Goal: Information Seeking & Learning: Compare options

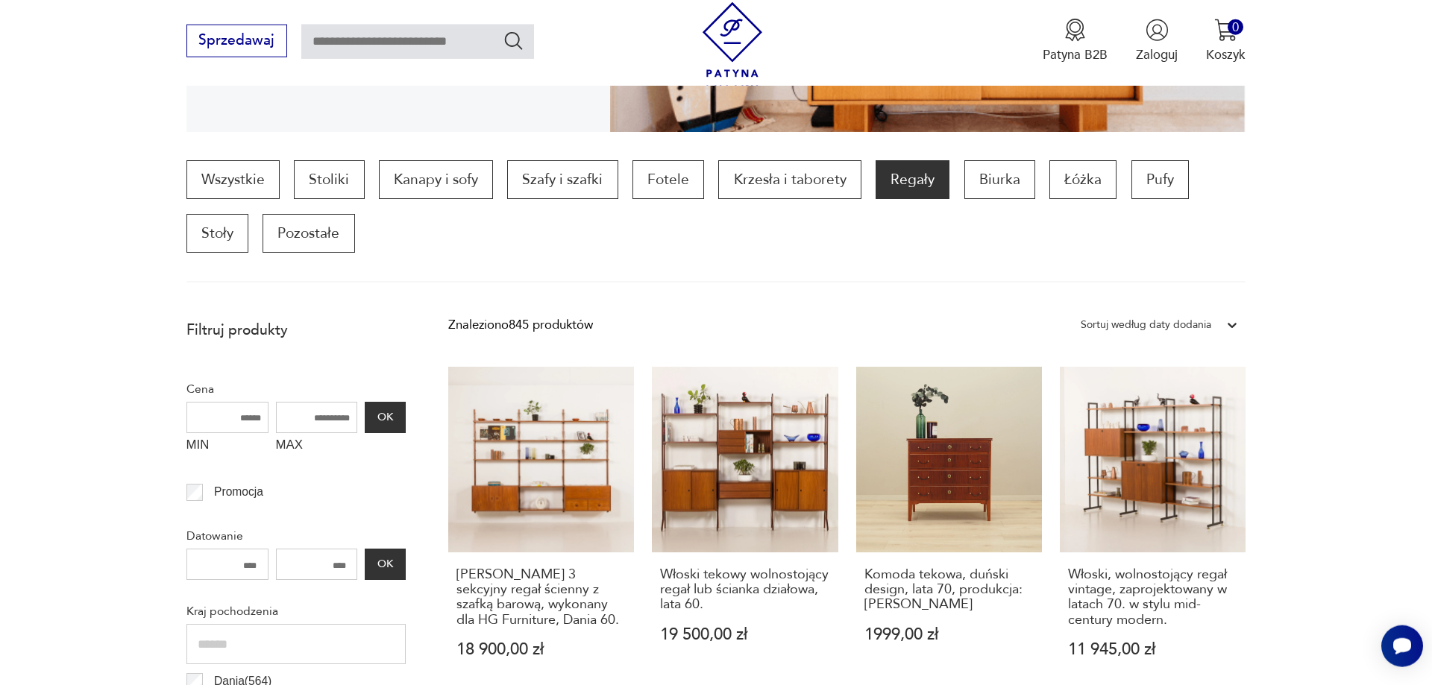
scroll to position [456, 0]
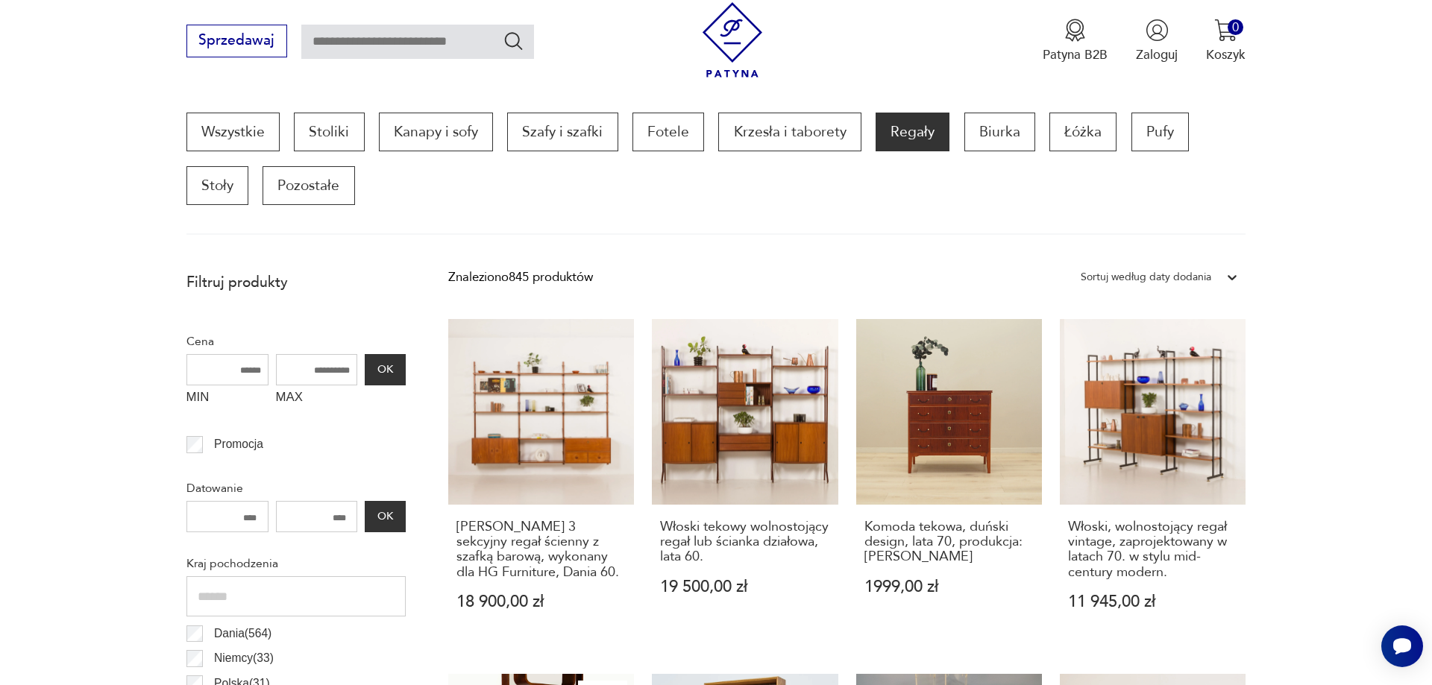
click at [1193, 274] on div "Sortuj według daty dodania" at bounding box center [1146, 277] width 131 height 19
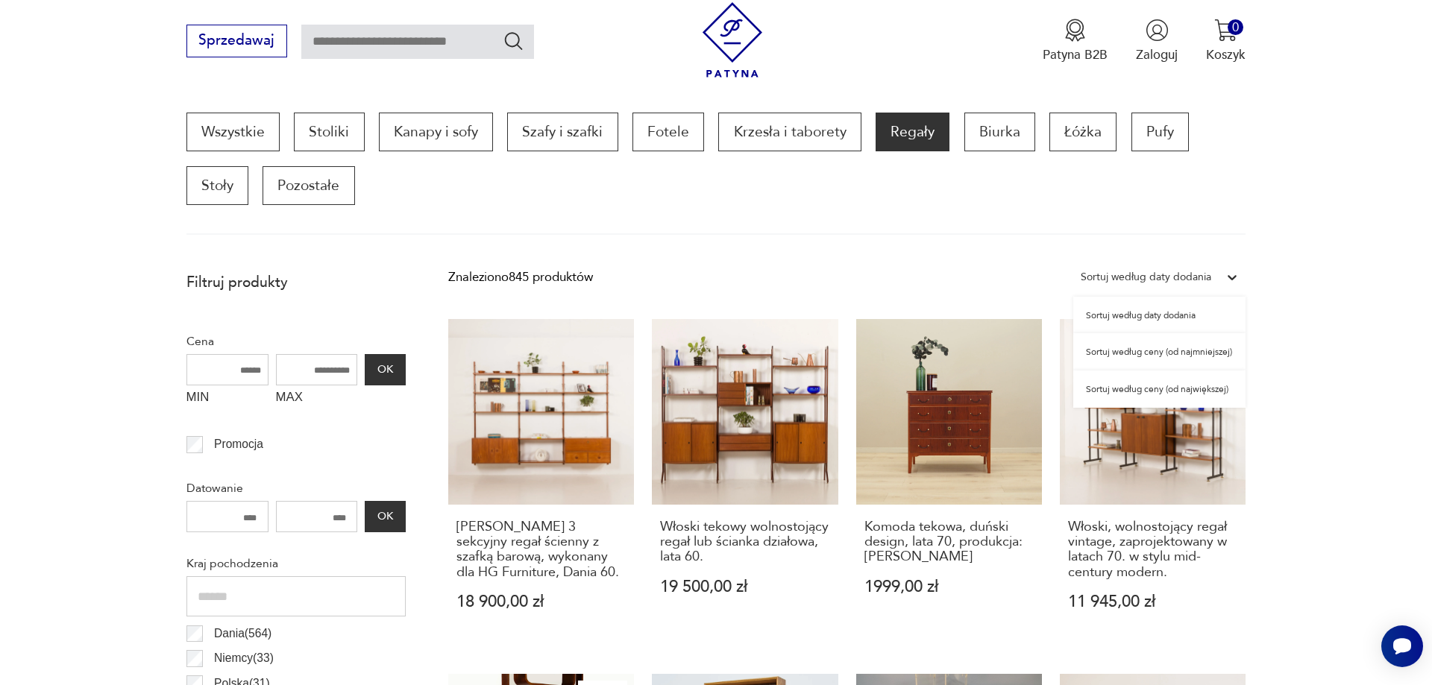
click at [1214, 391] on div "Sortuj według ceny (od największej)" at bounding box center [1159, 389] width 172 height 37
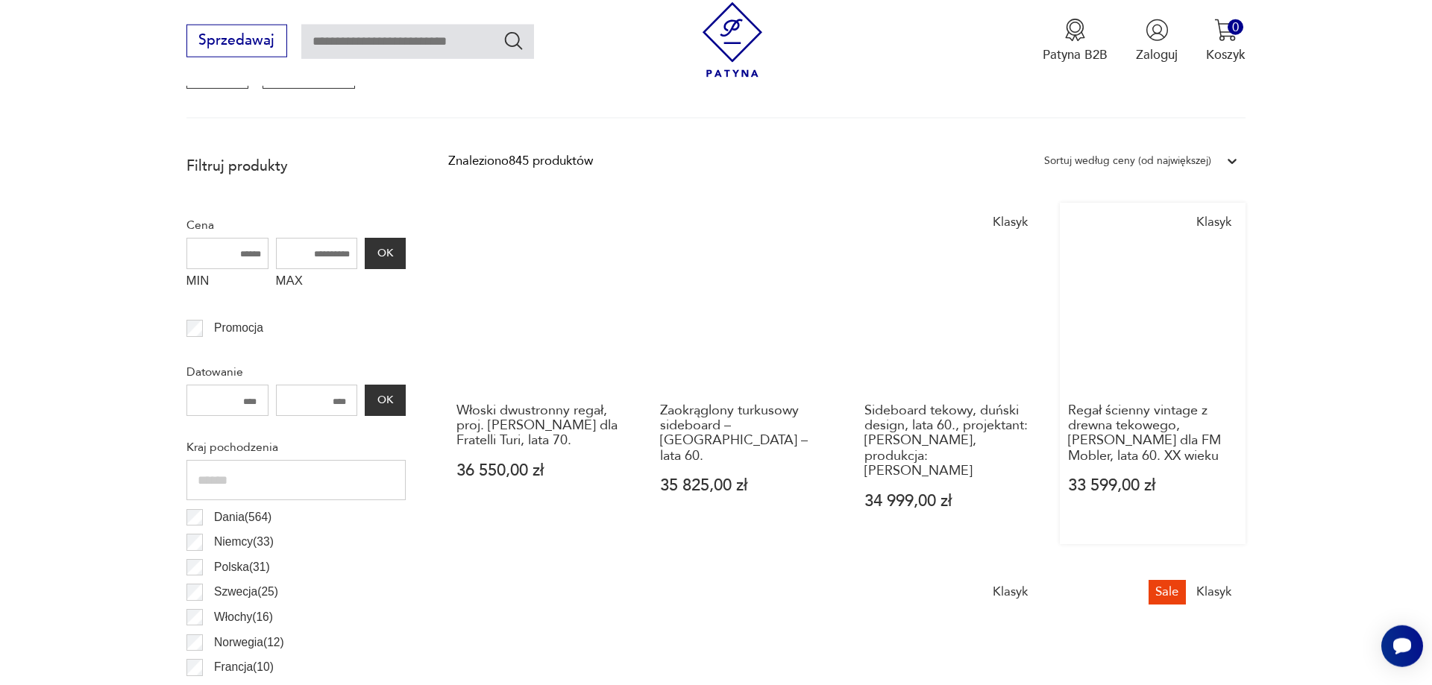
scroll to position [649, 0]
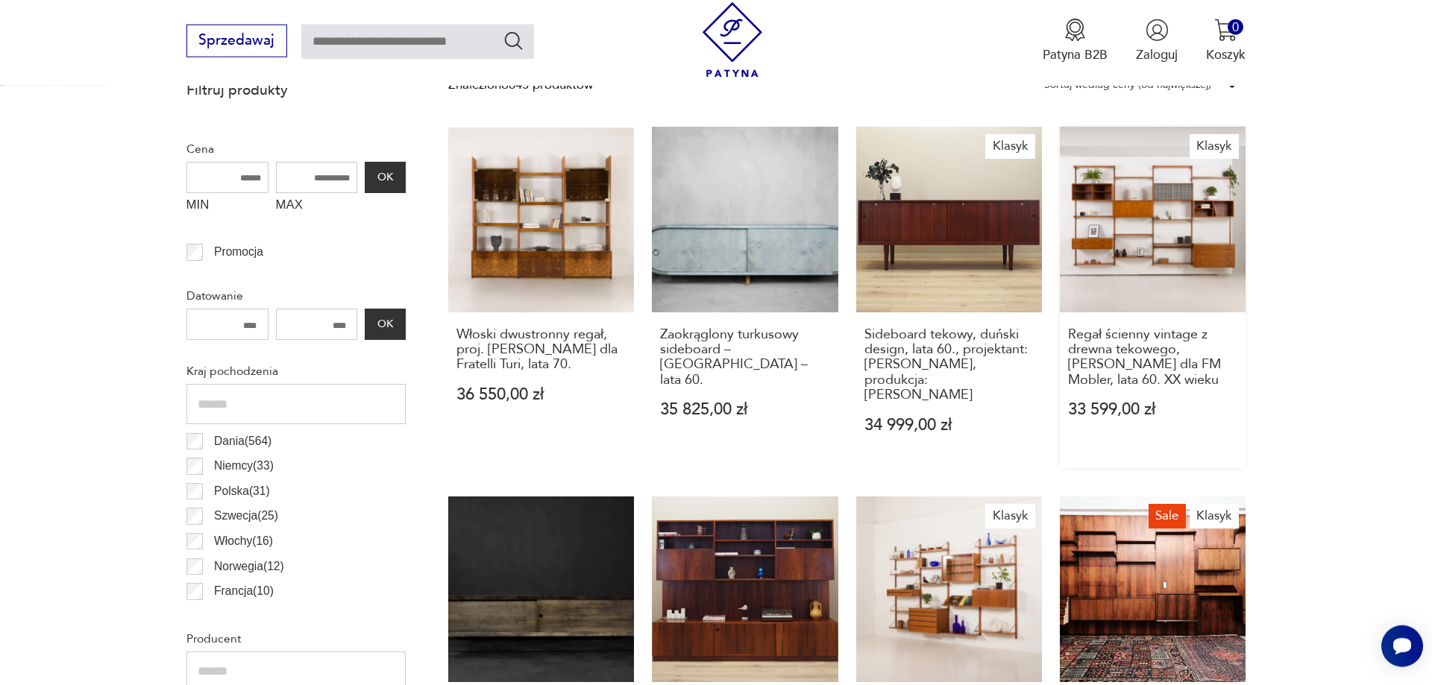
click at [1170, 252] on link "Klasyk Regał ścienny vintage z drewna tekowego, [PERSON_NAME] dla FM Mobler, la…" at bounding box center [1153, 298] width 186 height 342
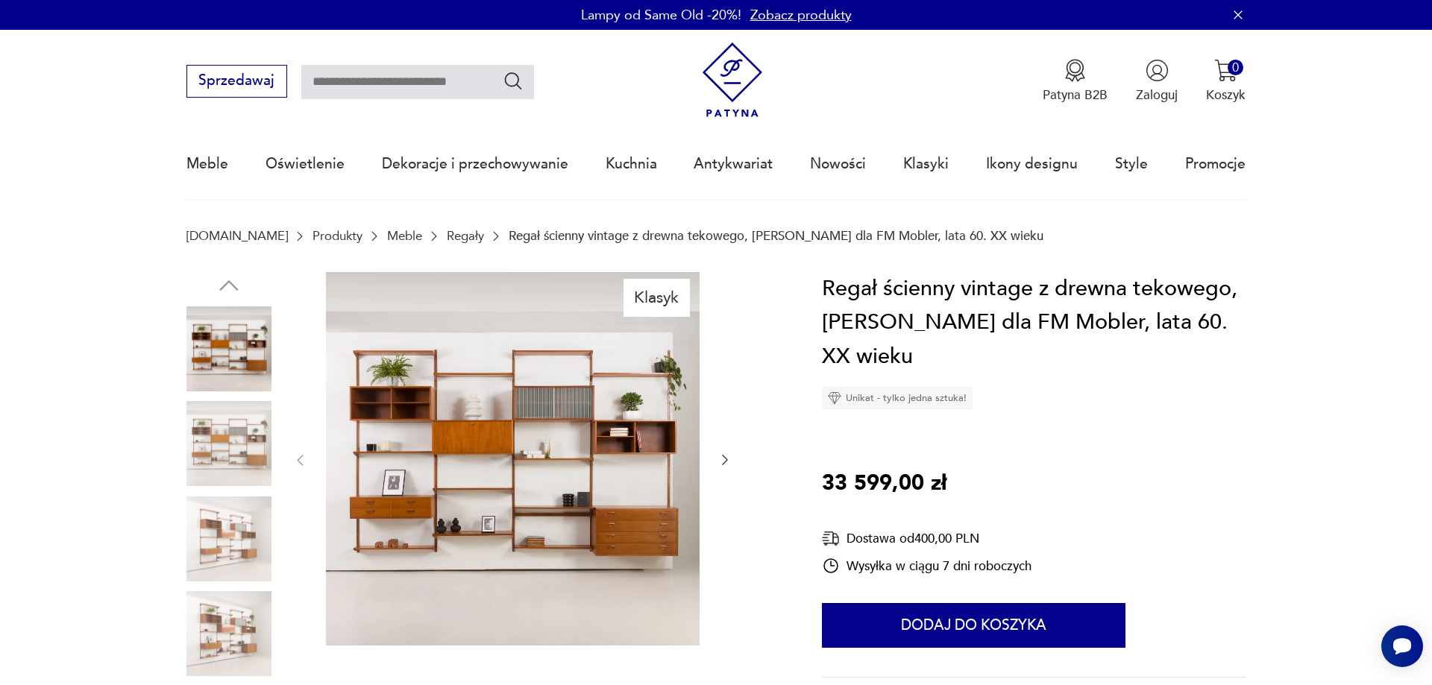
click at [506, 360] on img at bounding box center [513, 459] width 374 height 374
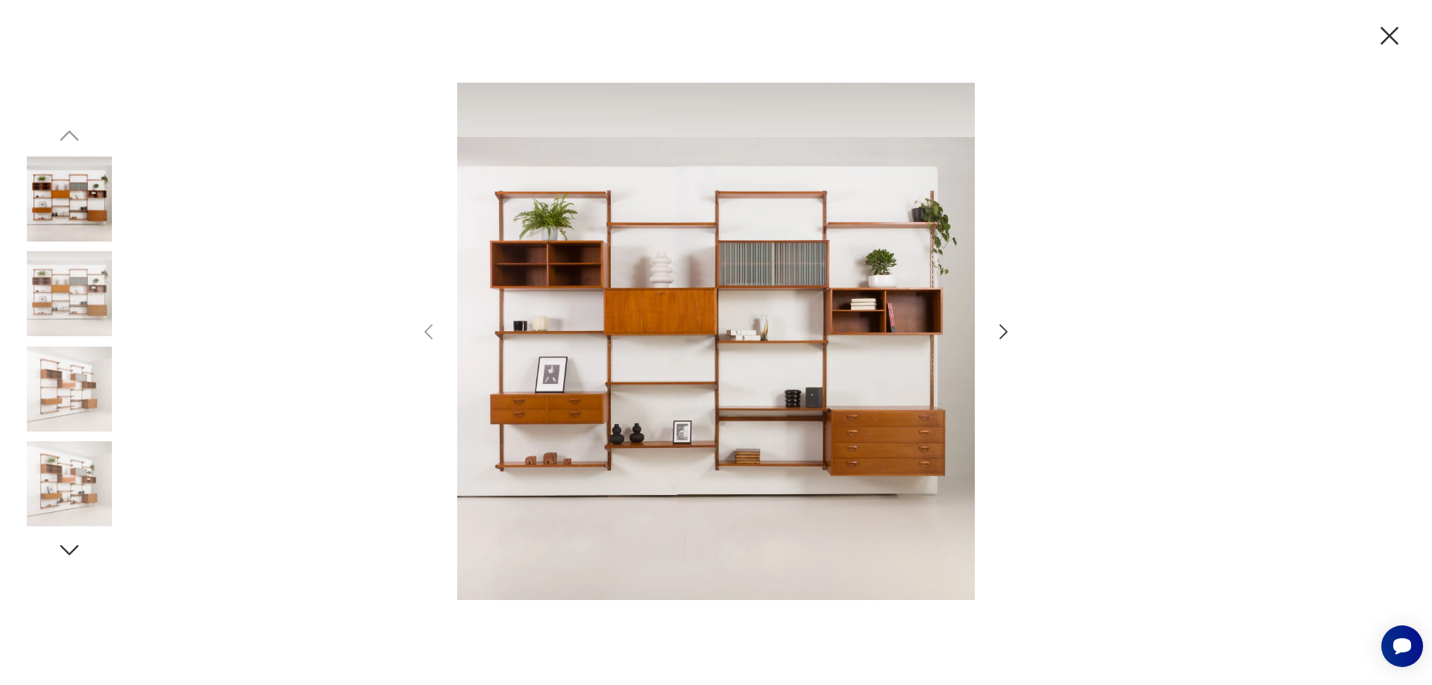
click at [1000, 330] on icon "button" at bounding box center [1004, 332] width 22 height 22
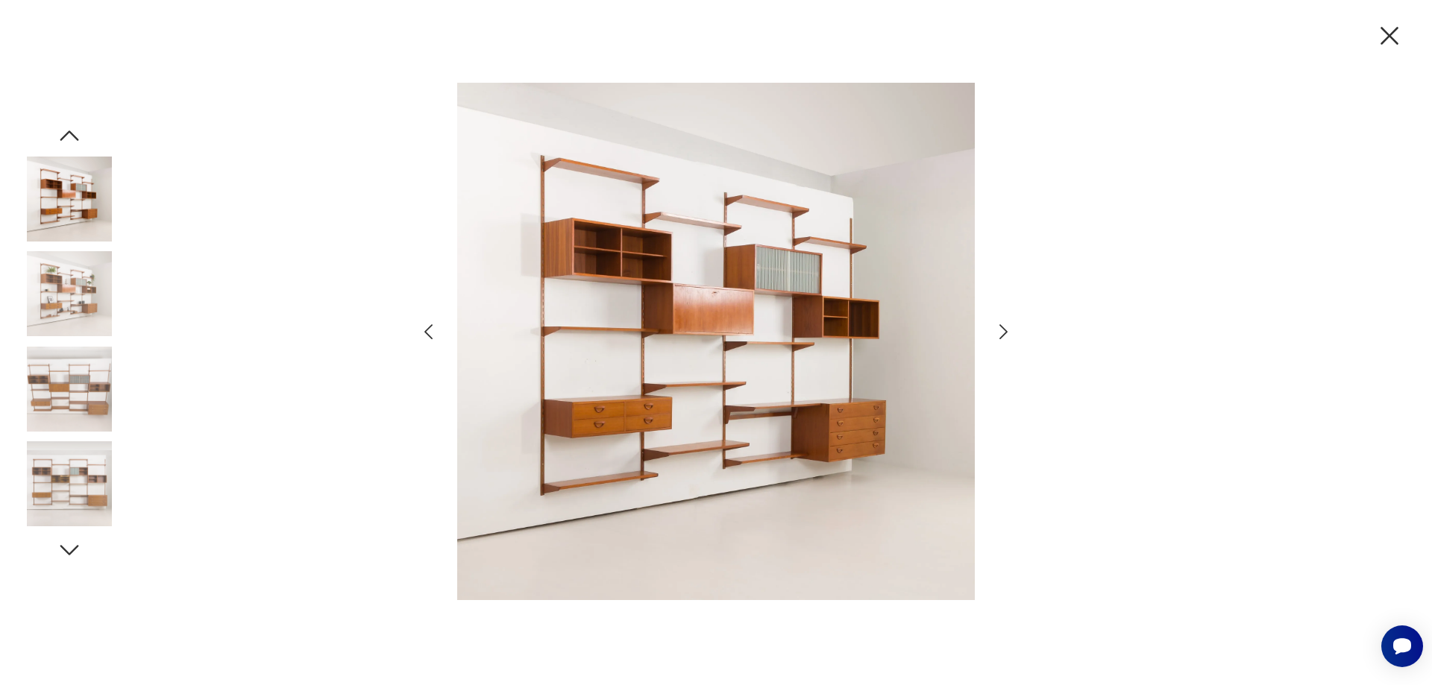
click at [1384, 37] on icon "button" at bounding box center [1389, 35] width 31 height 31
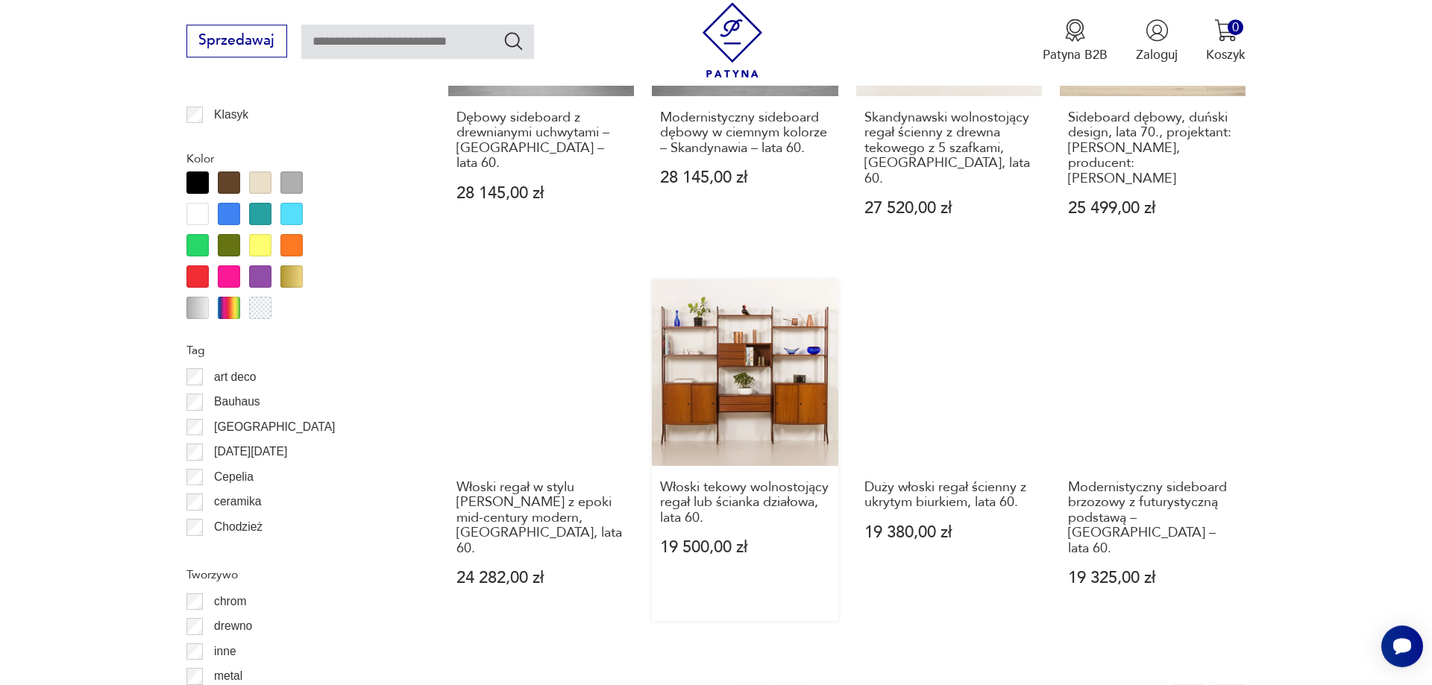
scroll to position [1692, 0]
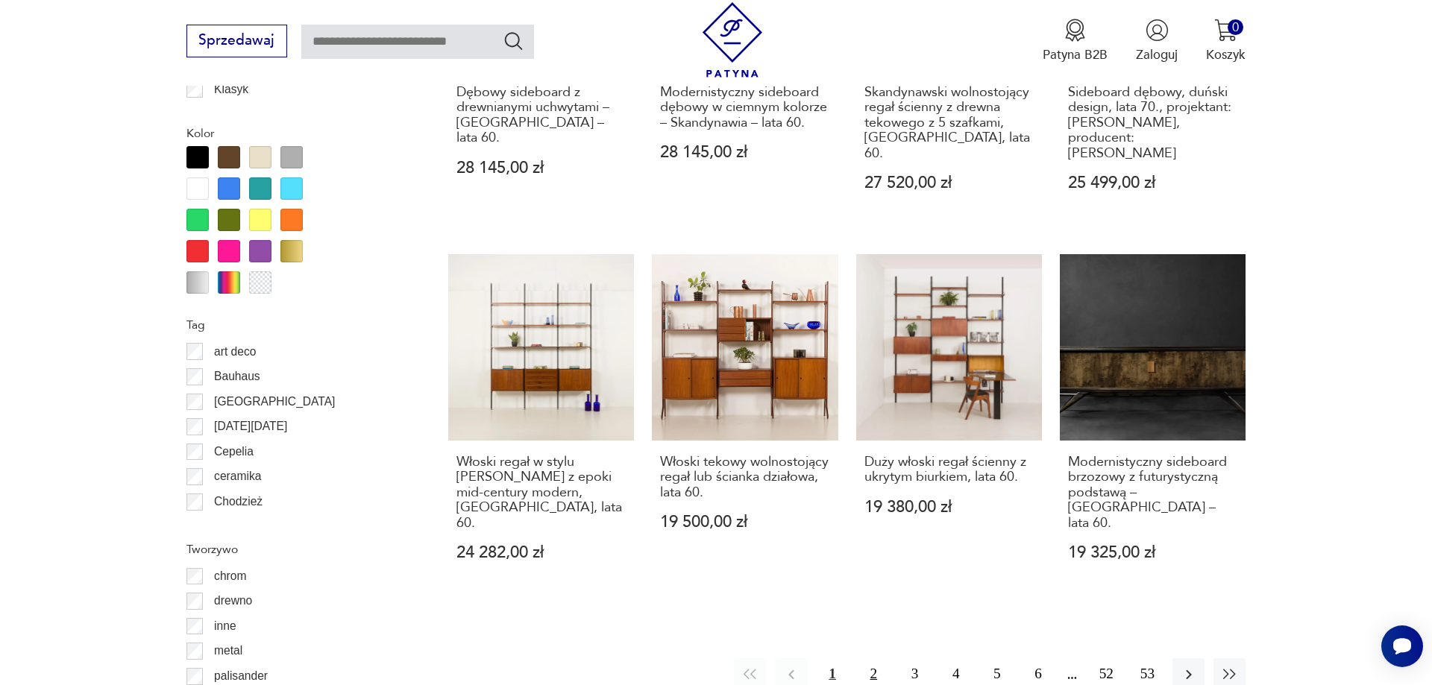
click at [873, 659] on button "2" at bounding box center [874, 675] width 32 height 32
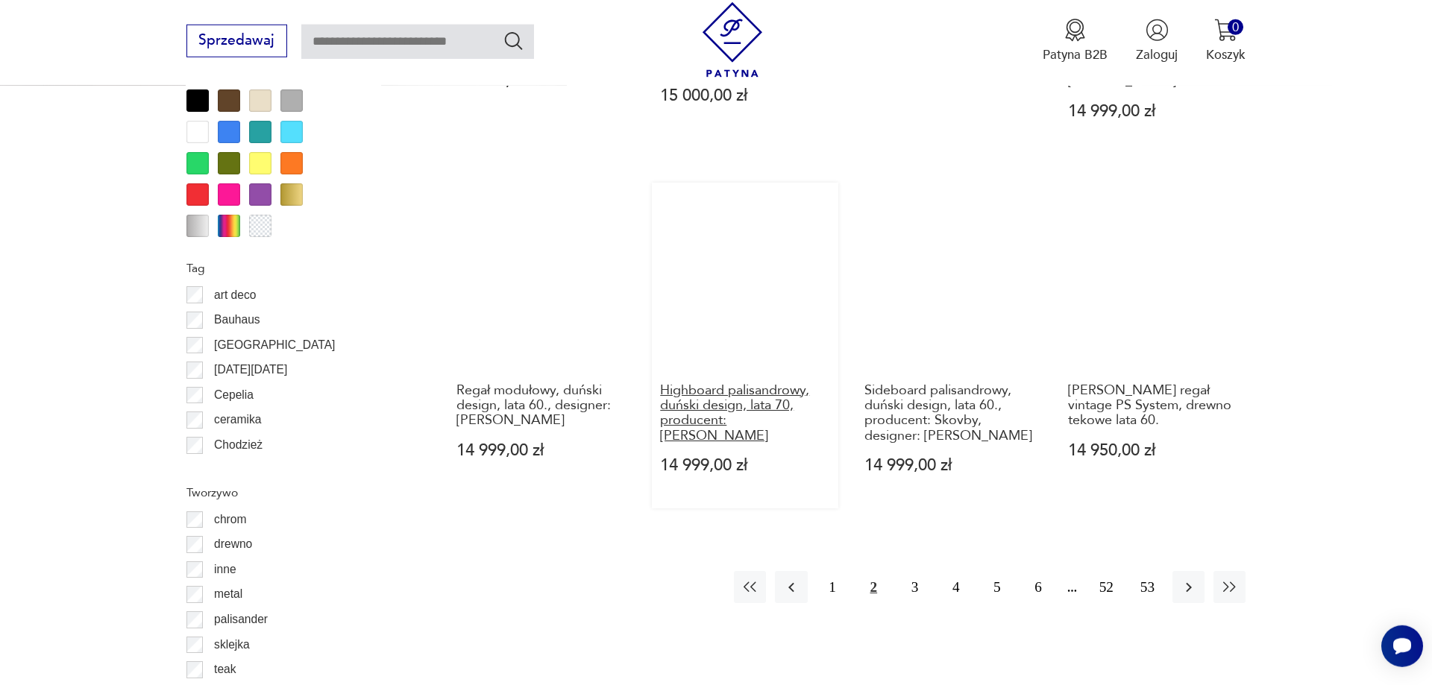
scroll to position [1865, 0]
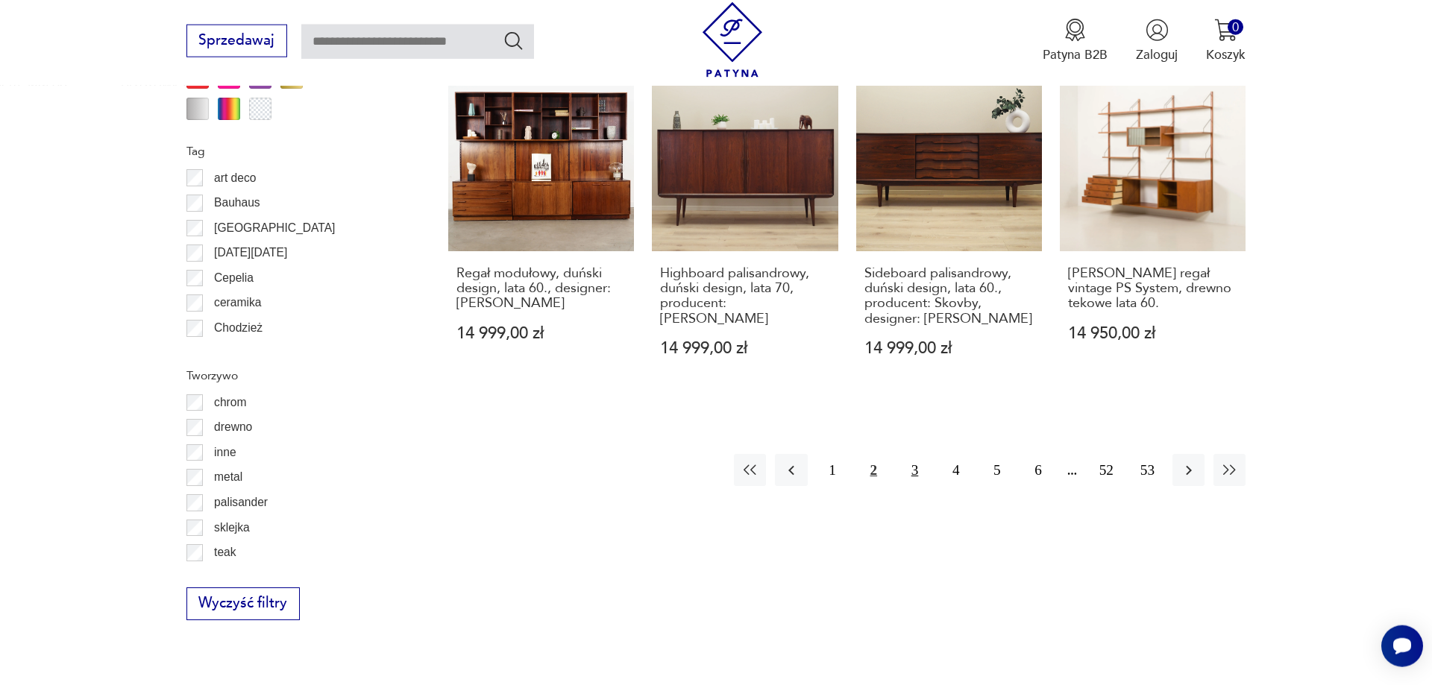
click at [922, 454] on button "3" at bounding box center [915, 470] width 32 height 32
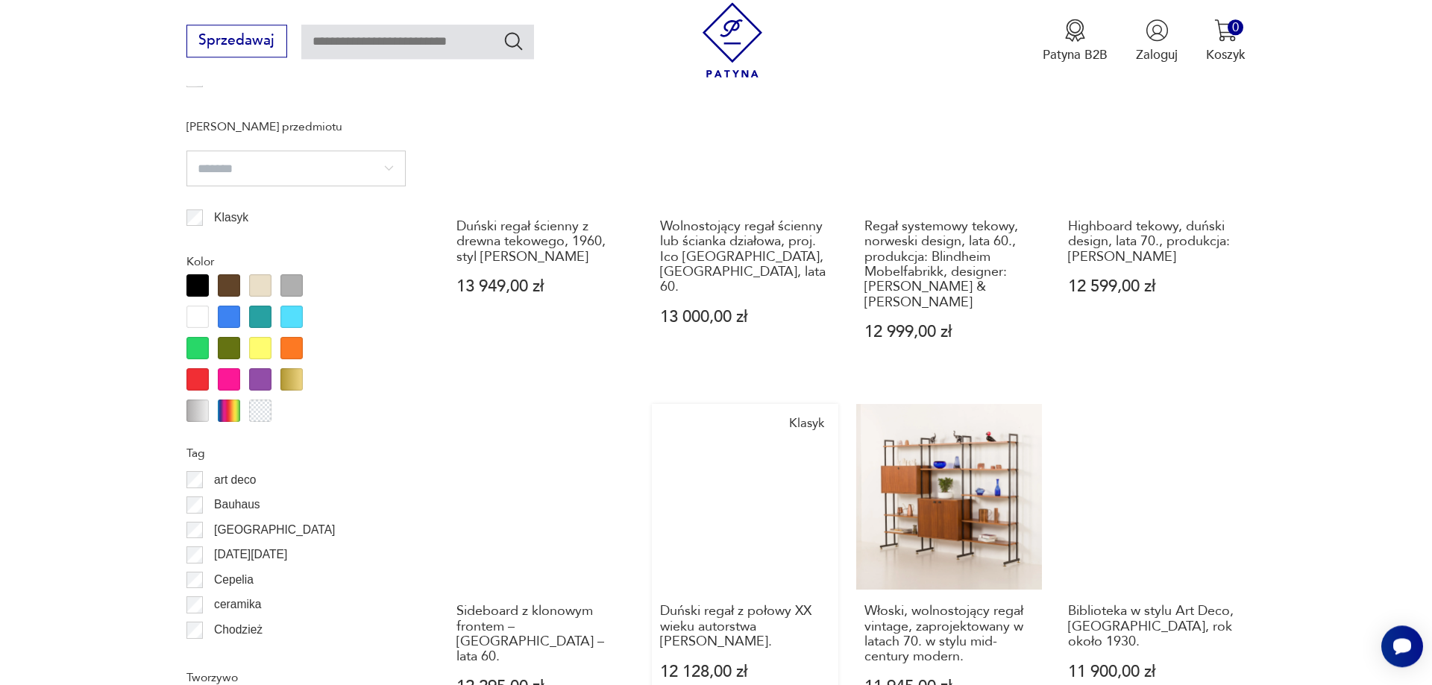
scroll to position [1637, 0]
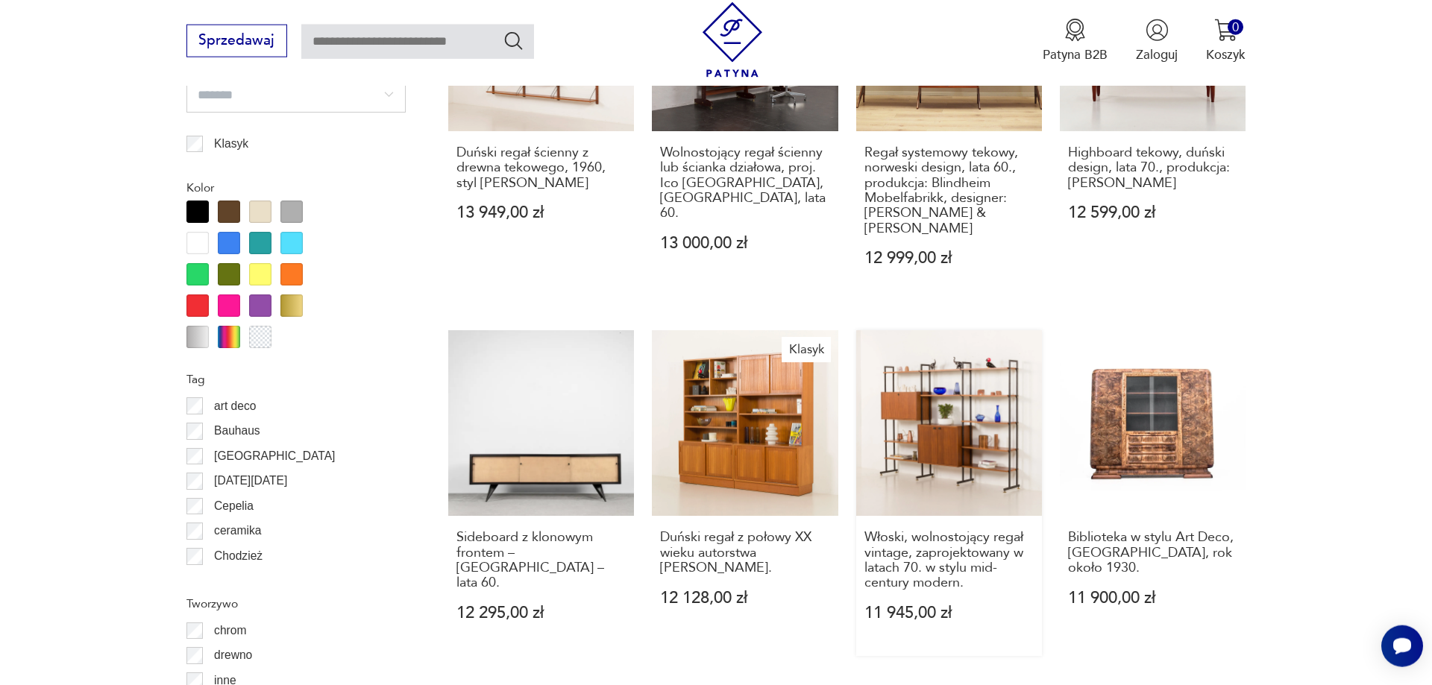
click at [949, 362] on link "Włoski, wolnostojący regał vintage, zaprojektowany w latach 70. w stylu mid-cen…" at bounding box center [949, 493] width 186 height 326
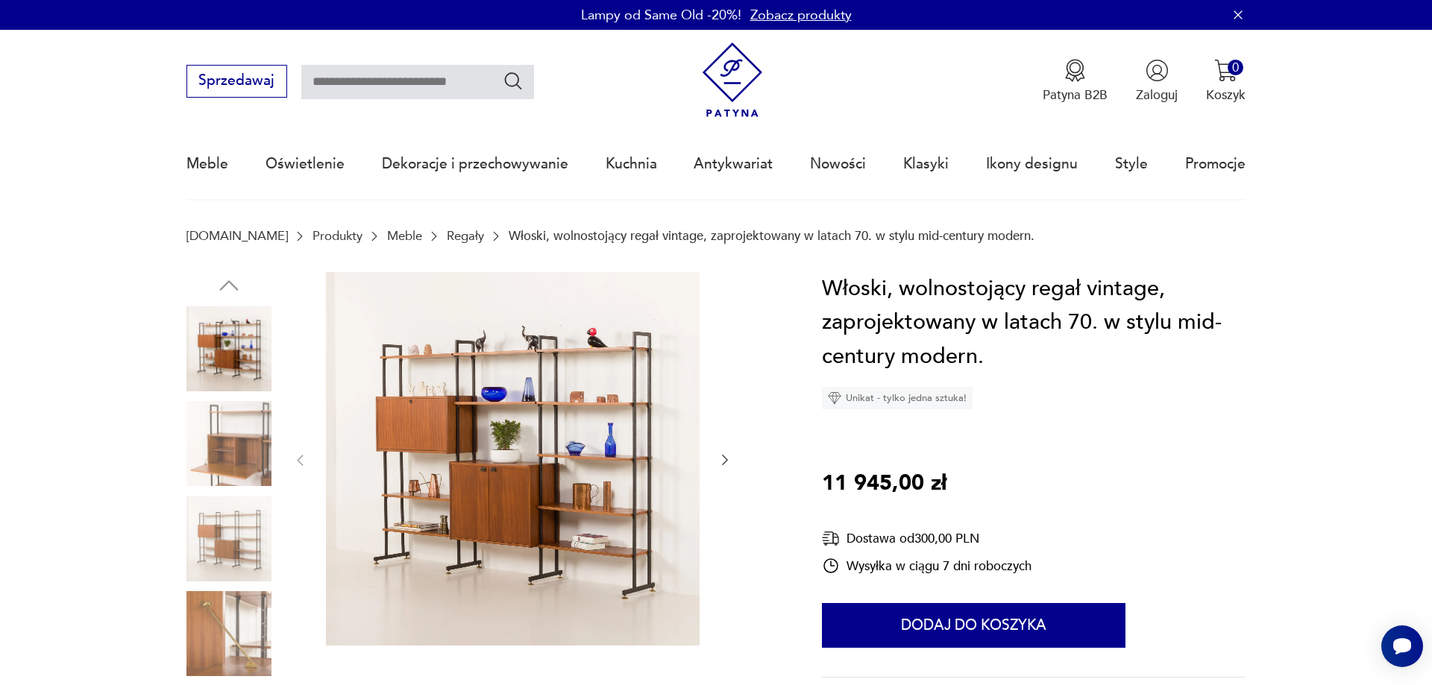
click at [558, 380] on img at bounding box center [513, 459] width 374 height 374
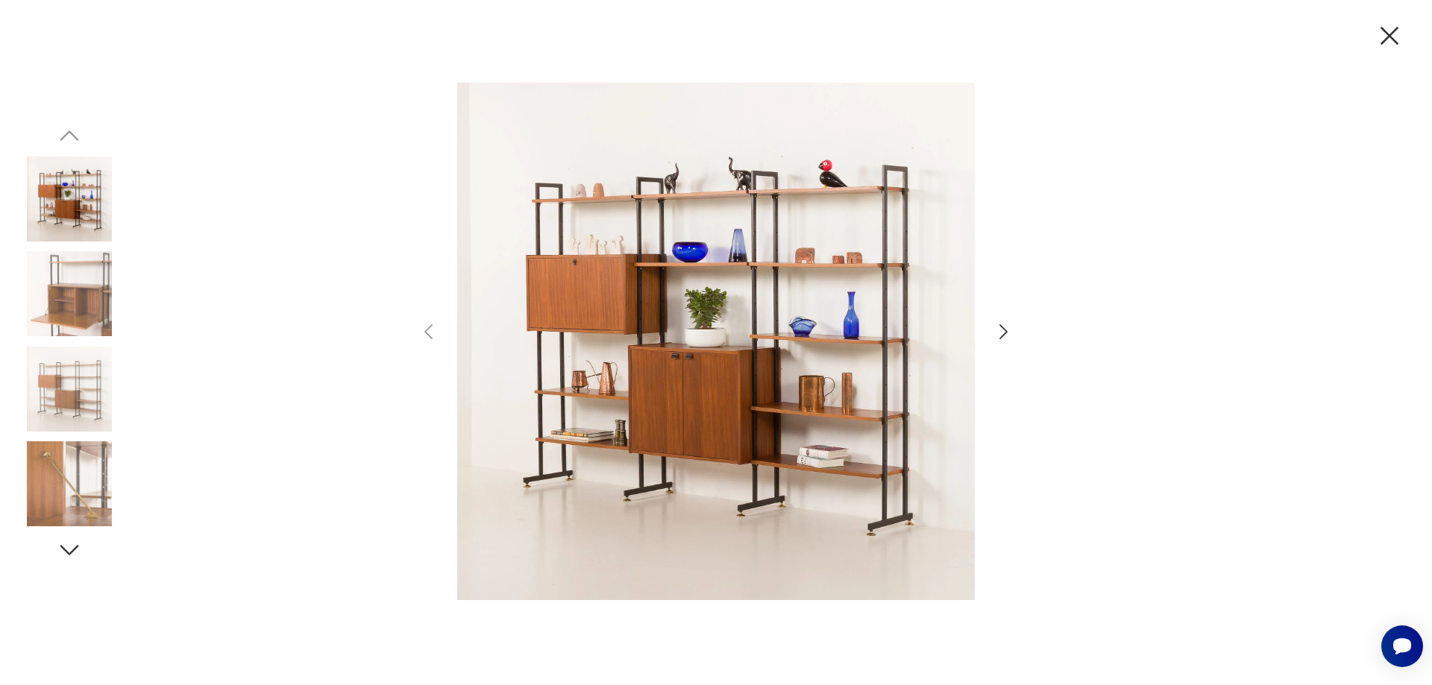
click at [1002, 327] on icon "button" at bounding box center [1003, 331] width 8 height 15
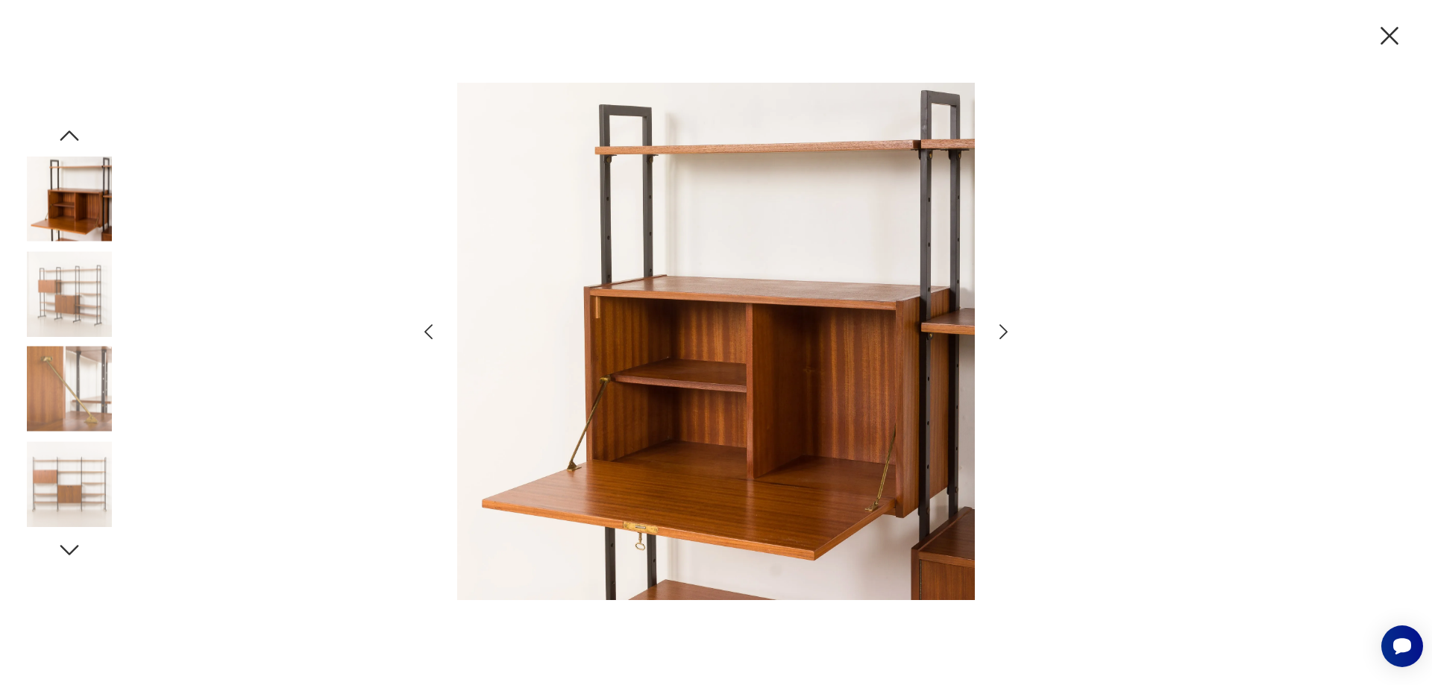
click at [1002, 327] on icon "button" at bounding box center [1003, 331] width 8 height 15
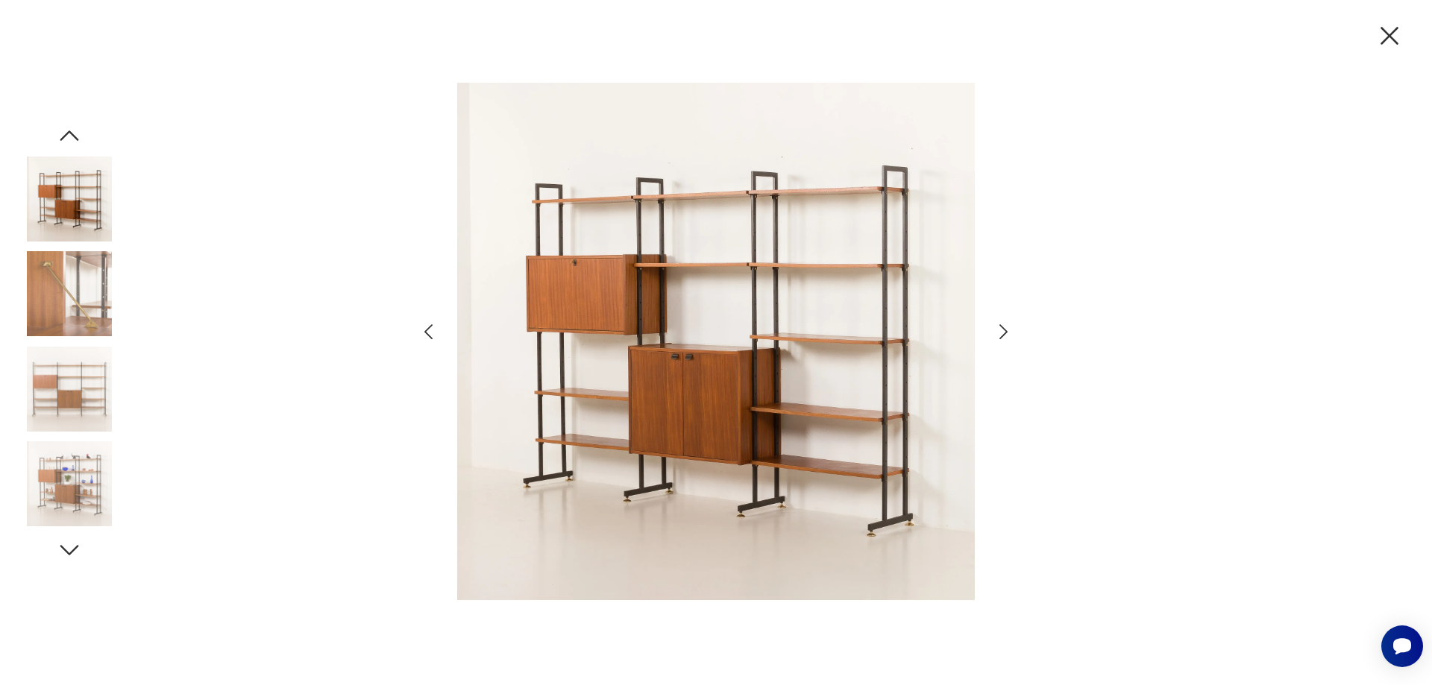
click at [1002, 327] on icon "button" at bounding box center [1003, 331] width 8 height 15
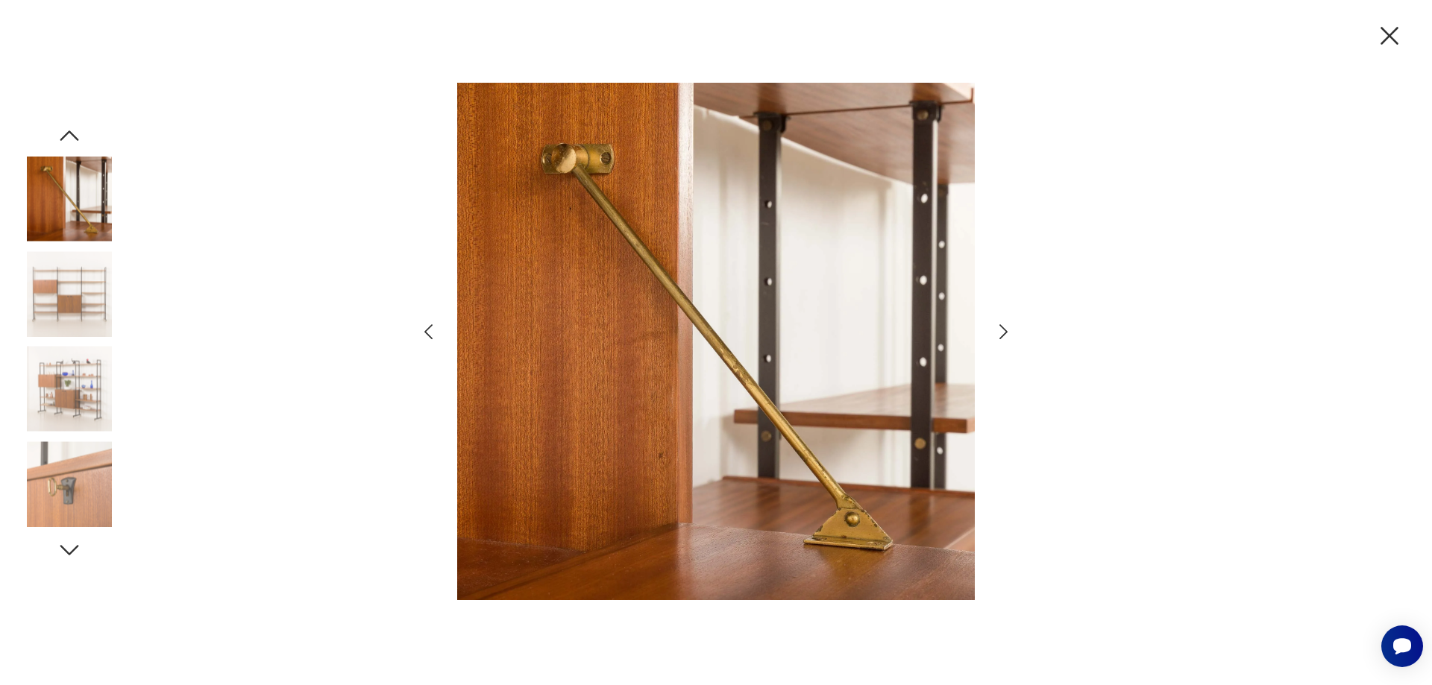
click at [1002, 327] on icon "button" at bounding box center [1003, 331] width 8 height 15
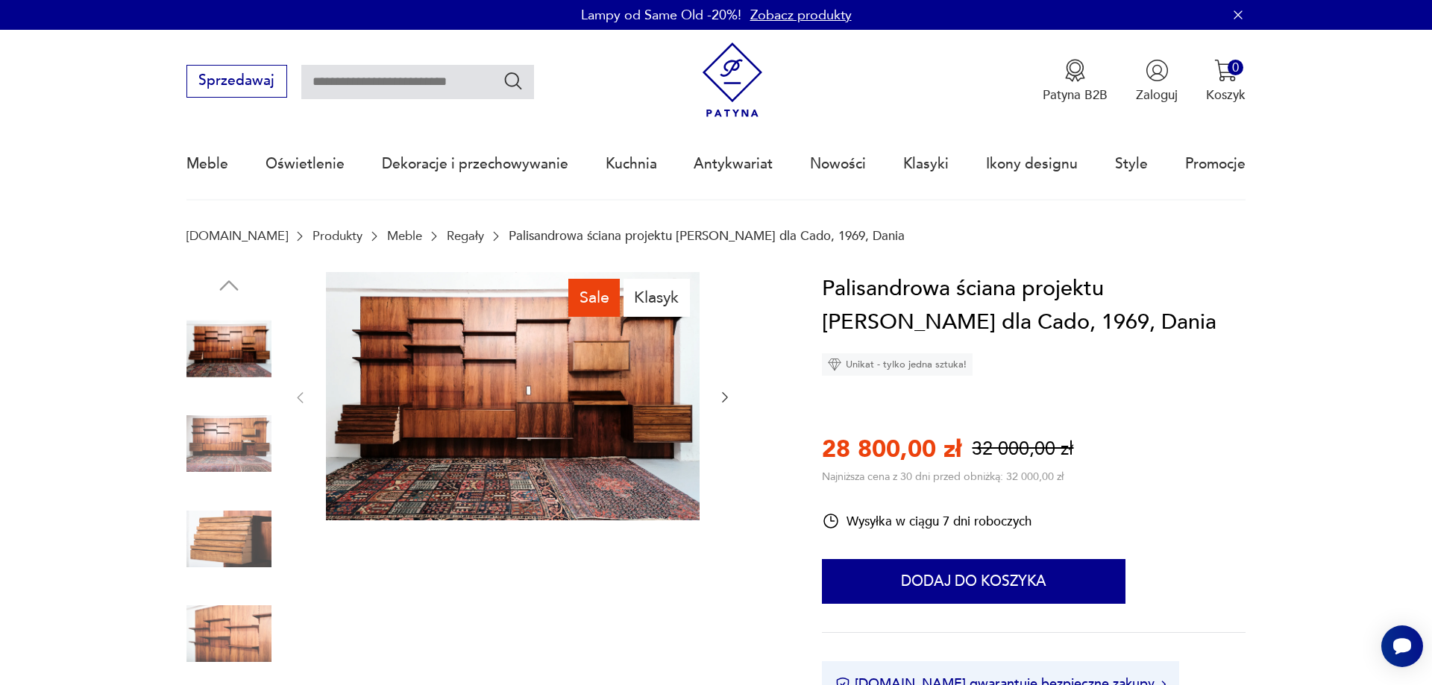
click at [216, 354] on img at bounding box center [228, 349] width 85 height 85
click at [448, 380] on img at bounding box center [513, 396] width 374 height 249
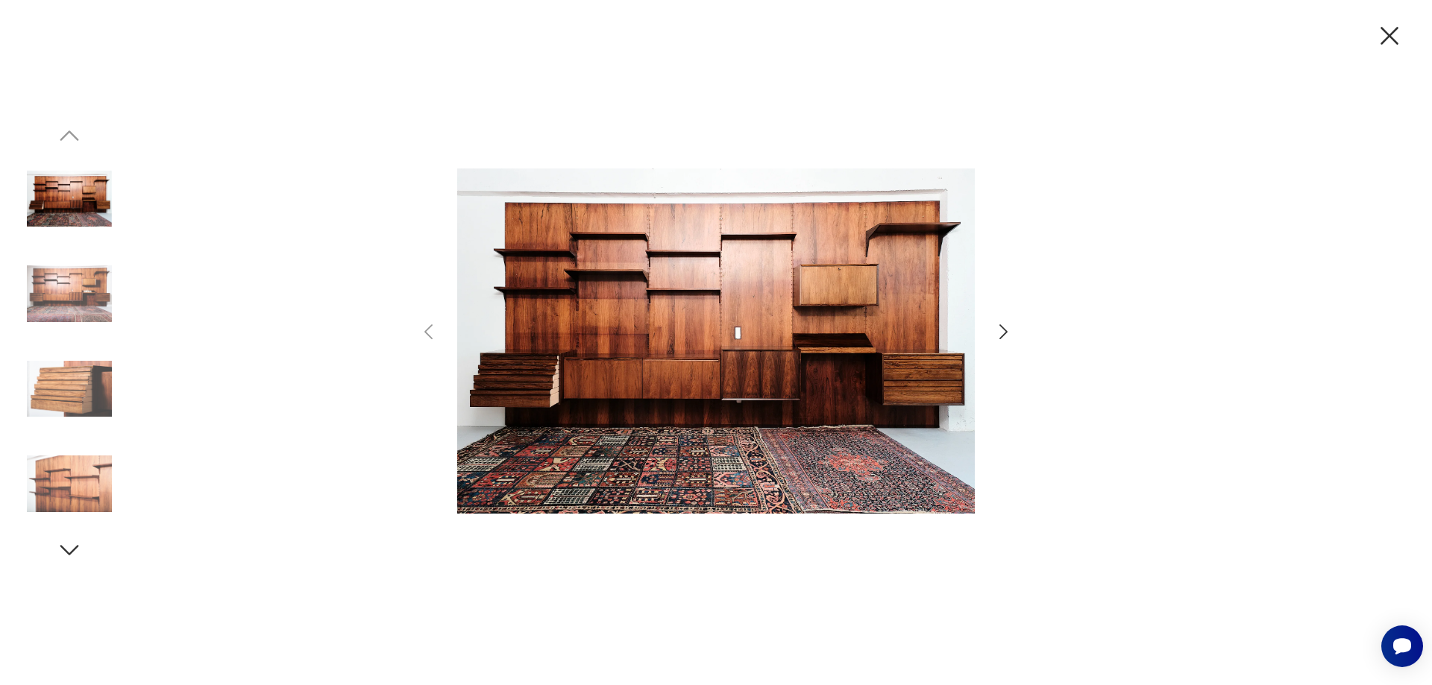
click at [1005, 324] on icon "button" at bounding box center [1004, 332] width 22 height 22
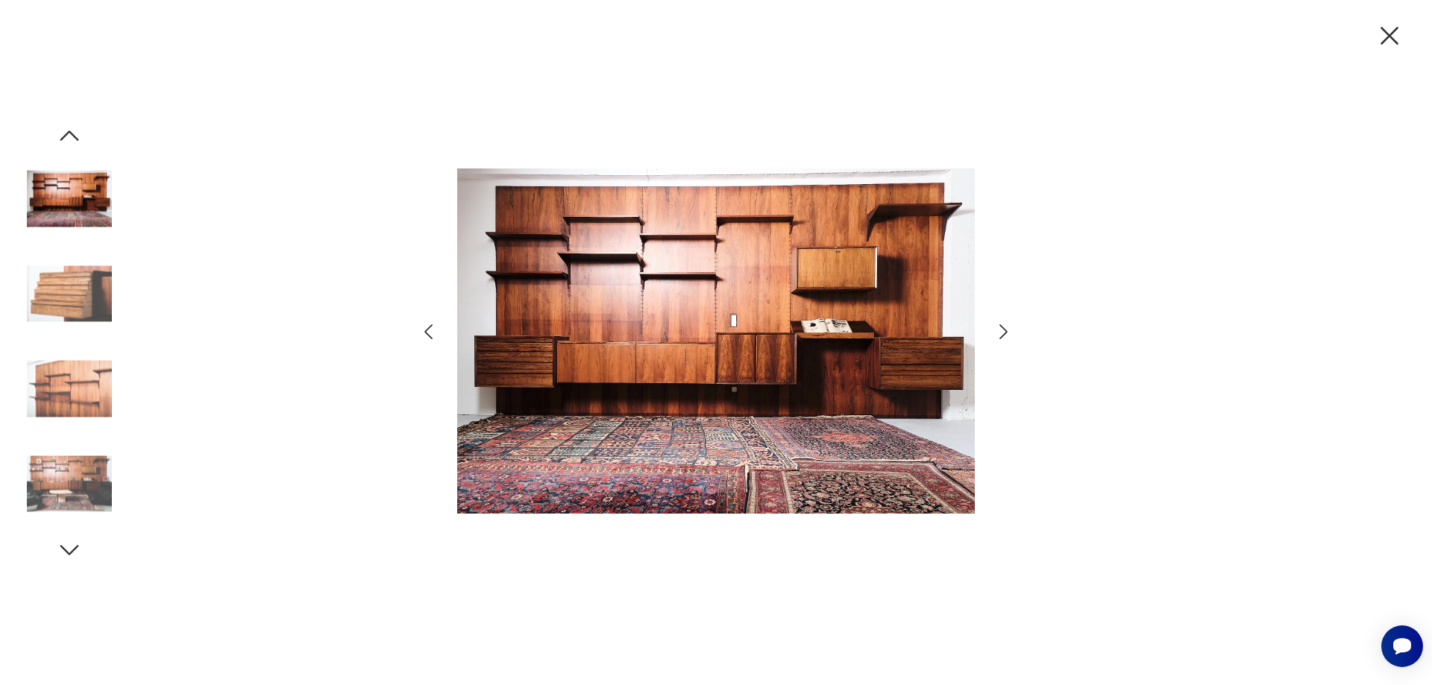
click at [1005, 324] on icon "button" at bounding box center [1004, 332] width 22 height 22
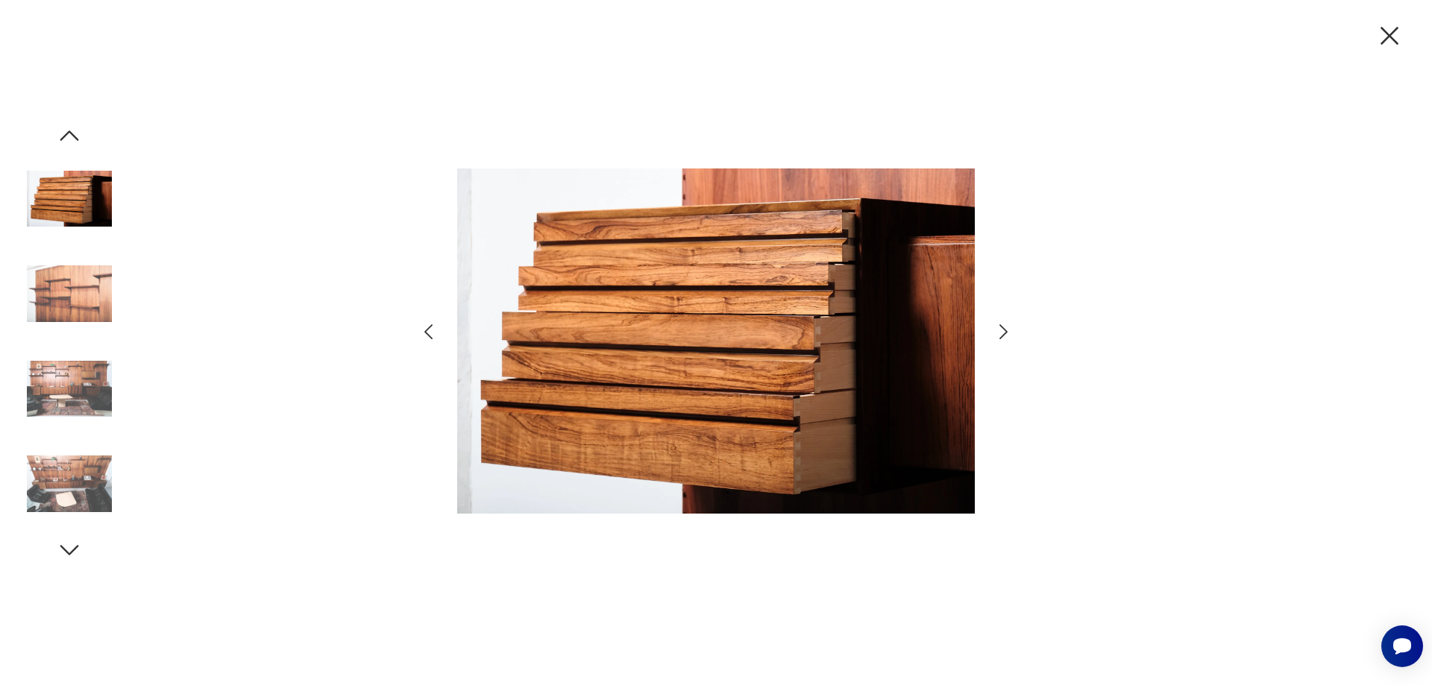
click at [1005, 324] on icon "button" at bounding box center [1004, 332] width 22 height 22
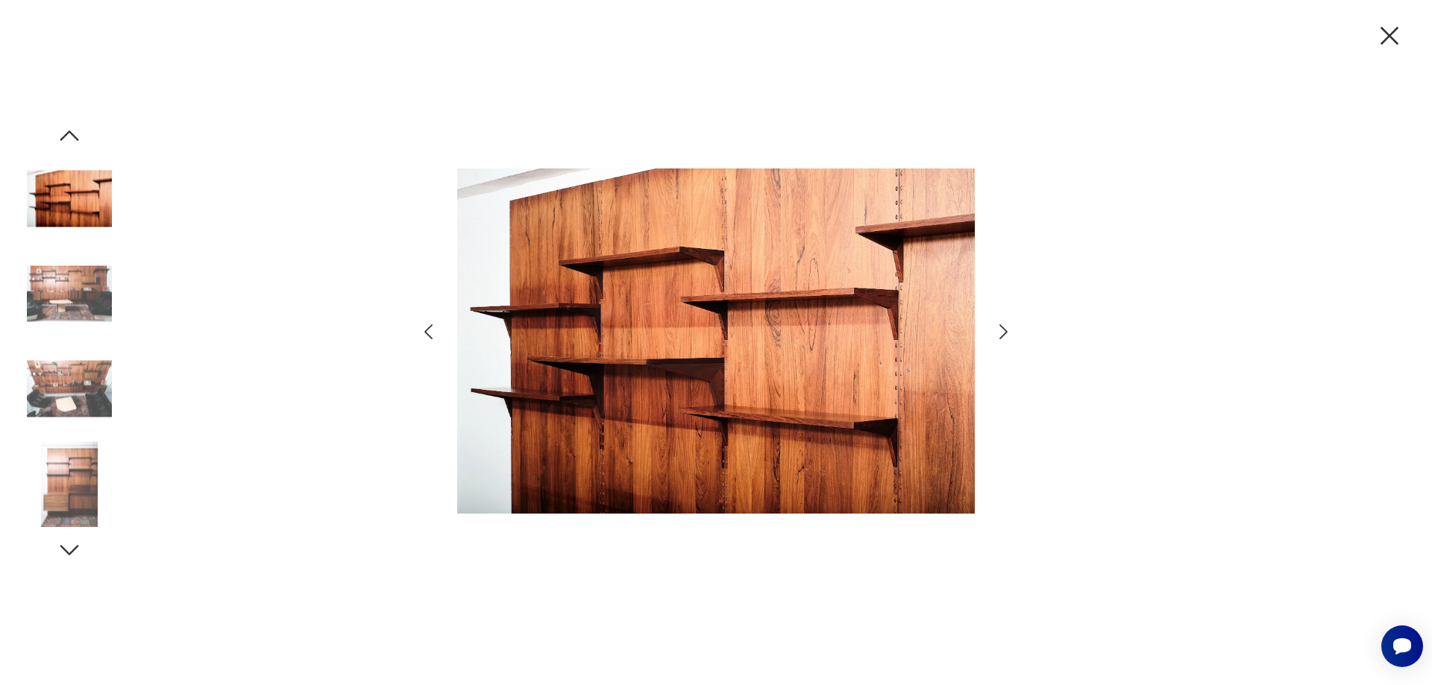
click at [1005, 322] on icon "button" at bounding box center [1004, 332] width 22 height 22
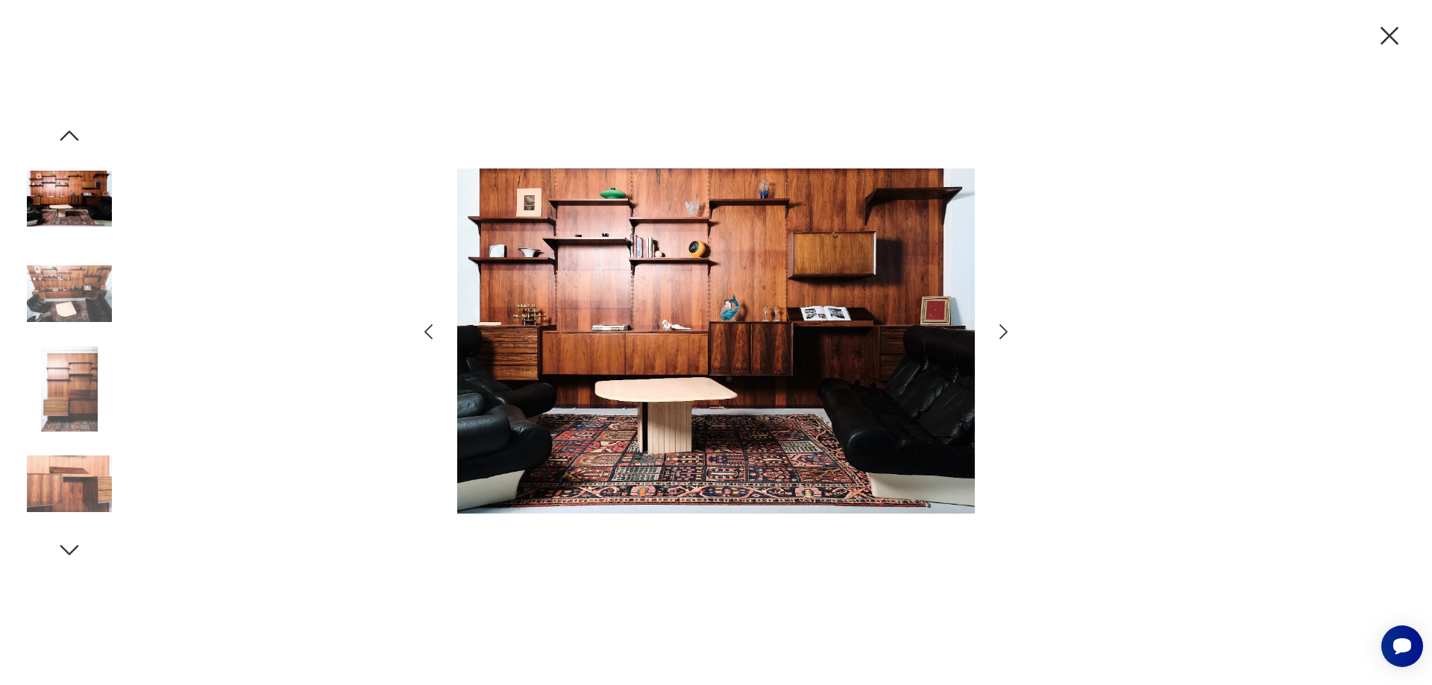
click at [1005, 322] on icon "button" at bounding box center [1004, 332] width 22 height 22
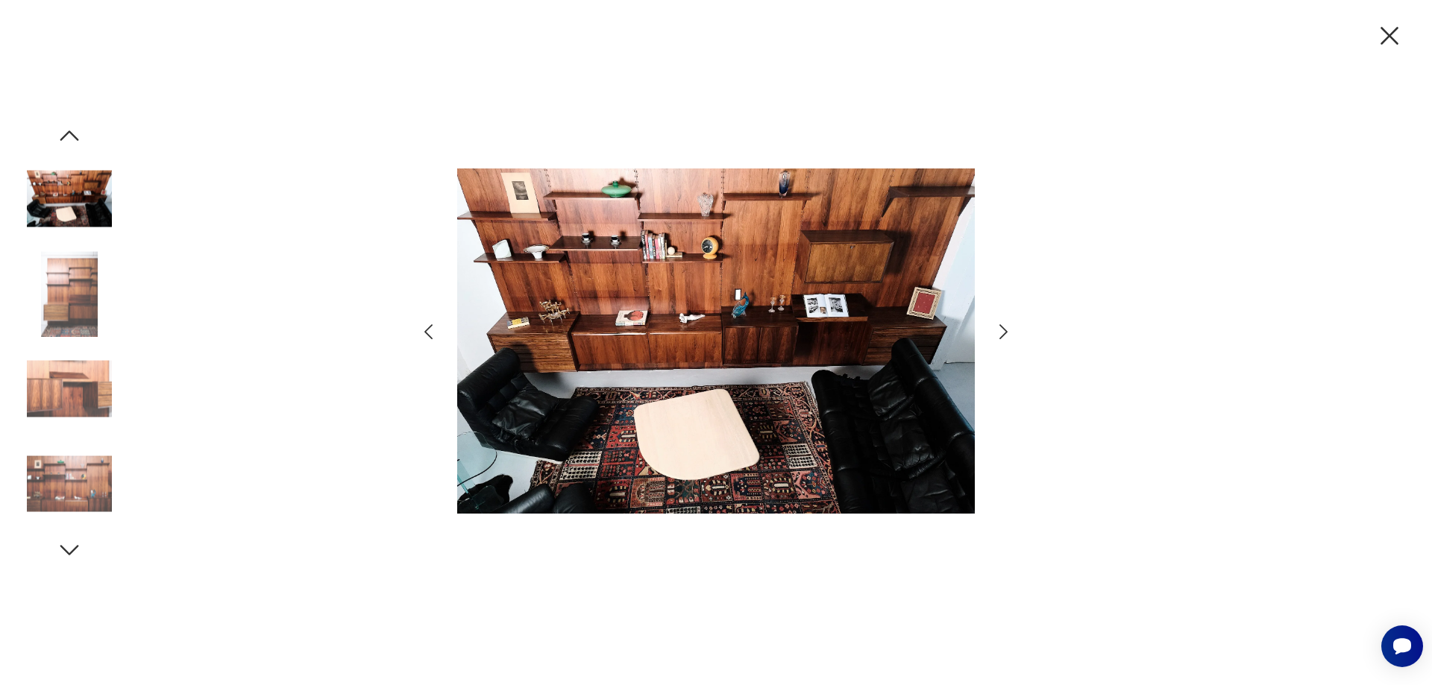
click at [1384, 37] on icon "button" at bounding box center [1389, 35] width 31 height 31
